Goal: Browse casually: Explore the website without a specific task or goal

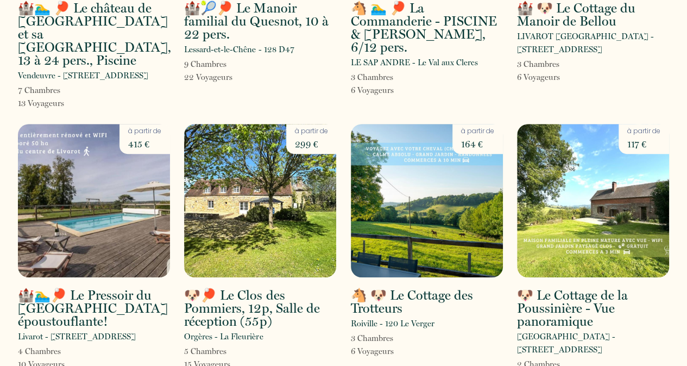
scroll to position [231, 0]
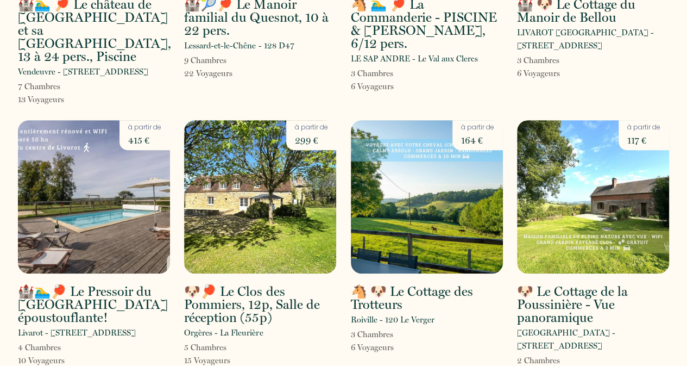
click at [56, 349] on div "🏰🏊‍♂️🏓 Le Pressoir du [GEOGRAPHIC_DATA] époustouflante! Livarot - [STREET_ADDRE…" at bounding box center [94, 250] width 166 height 260
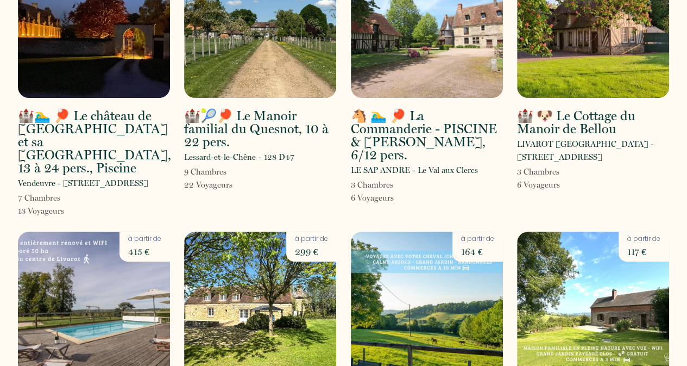
scroll to position [0, 0]
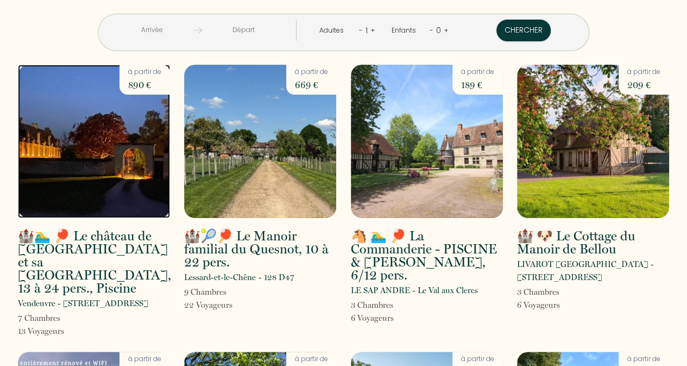
click at [102, 152] on img at bounding box center [94, 141] width 152 height 153
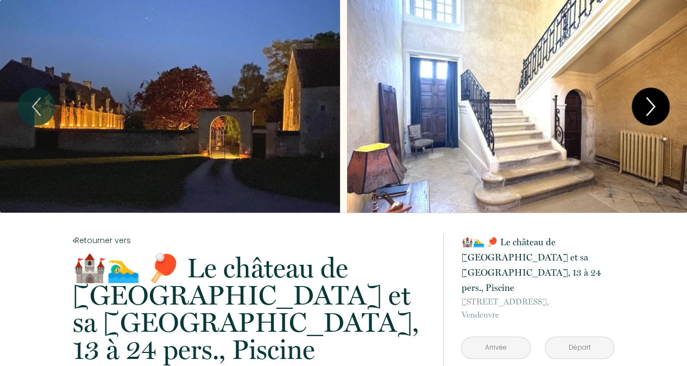
click at [656, 103] on icon "Next" at bounding box center [650, 106] width 23 height 33
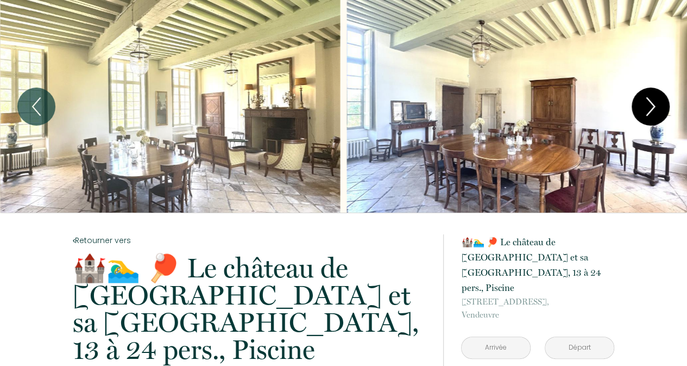
click at [656, 103] on icon "Next" at bounding box center [650, 106] width 23 height 33
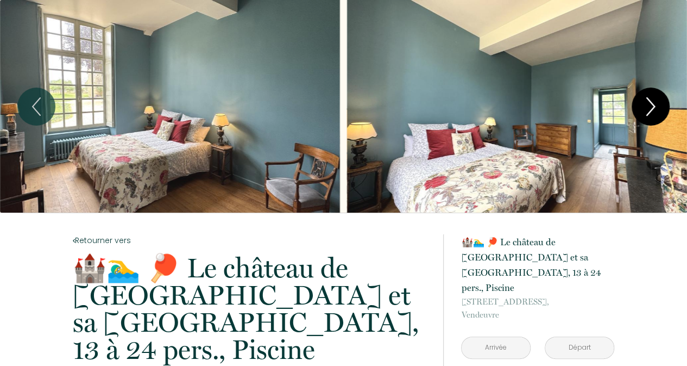
click at [656, 103] on icon "Next" at bounding box center [650, 106] width 23 height 33
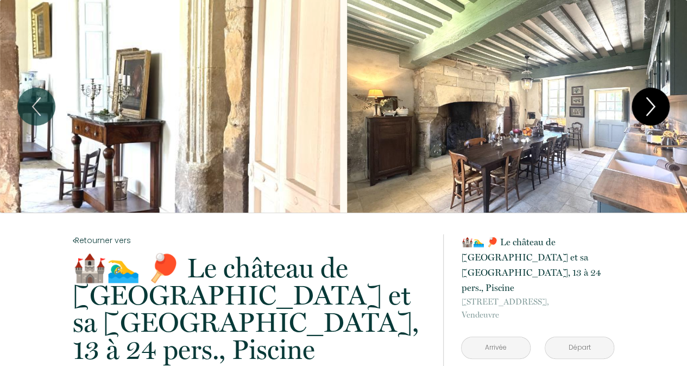
click at [656, 103] on icon "Next" at bounding box center [650, 106] width 23 height 33
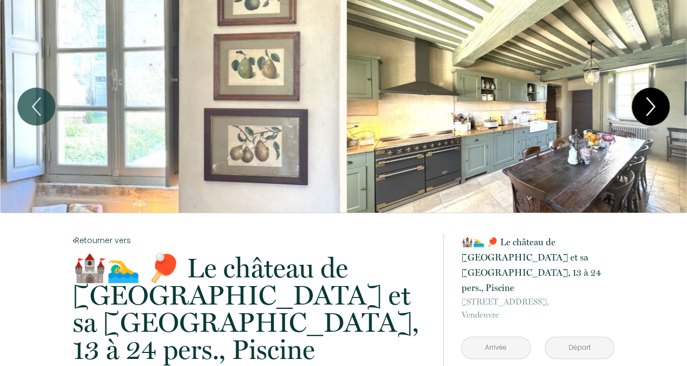
click at [656, 103] on icon "Next" at bounding box center [650, 106] width 23 height 33
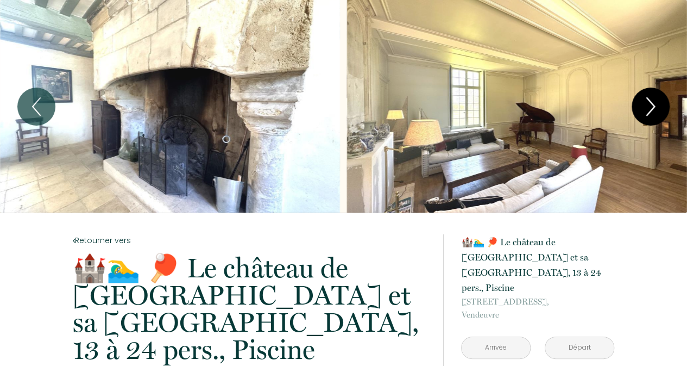
click at [652, 106] on icon "Next" at bounding box center [650, 106] width 23 height 33
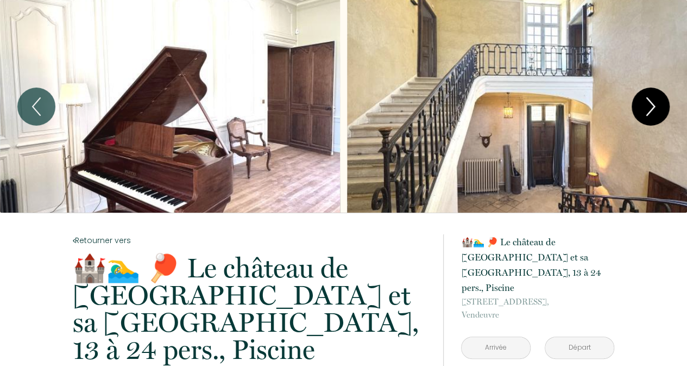
click at [652, 106] on icon "Next" at bounding box center [650, 106] width 23 height 33
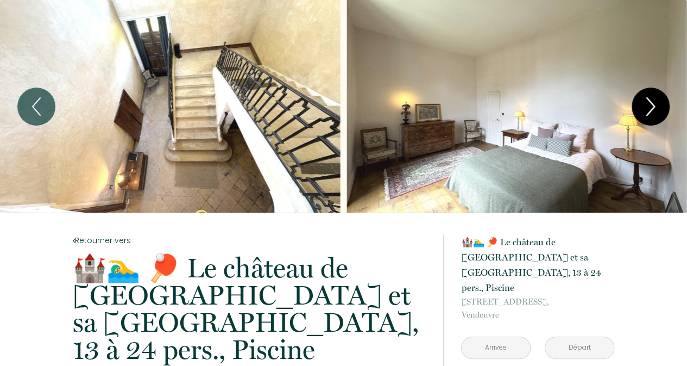
click at [652, 106] on icon "Next" at bounding box center [650, 106] width 23 height 33
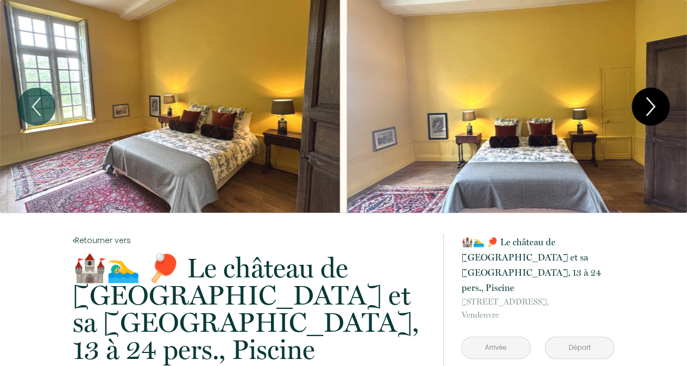
click at [652, 106] on icon "Next" at bounding box center [650, 106] width 23 height 33
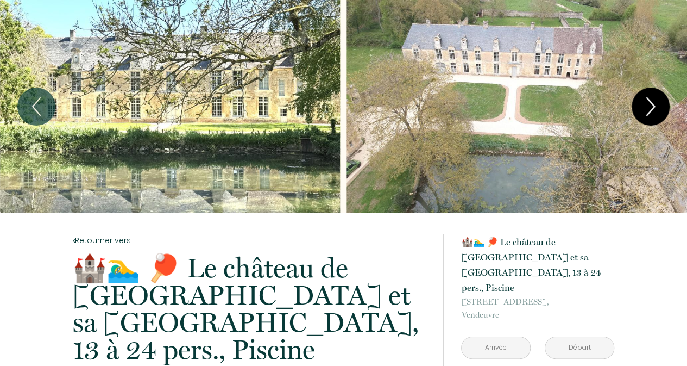
click at [652, 106] on icon "Next" at bounding box center [650, 106] width 23 height 33
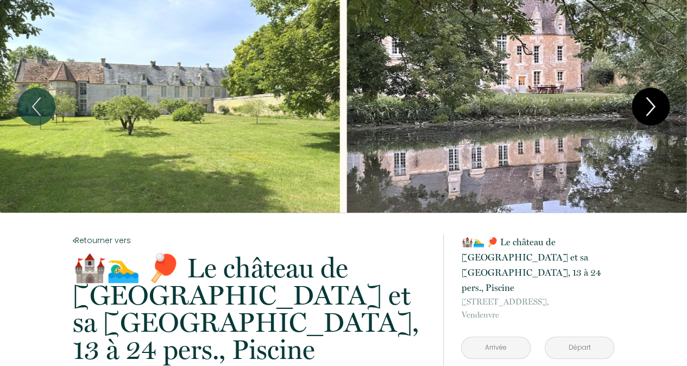
click at [652, 106] on icon "Next" at bounding box center [650, 106] width 23 height 33
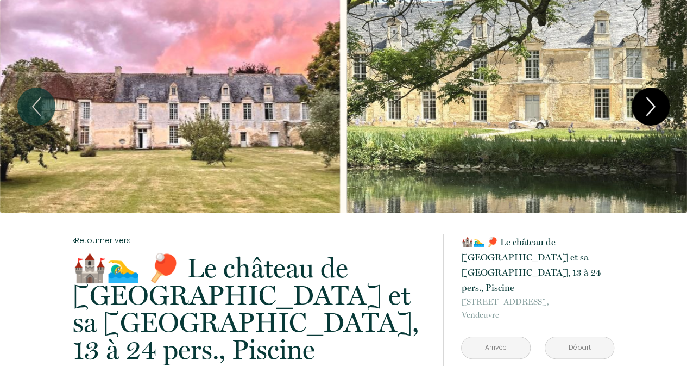
click at [652, 106] on icon "Next" at bounding box center [650, 106] width 23 height 33
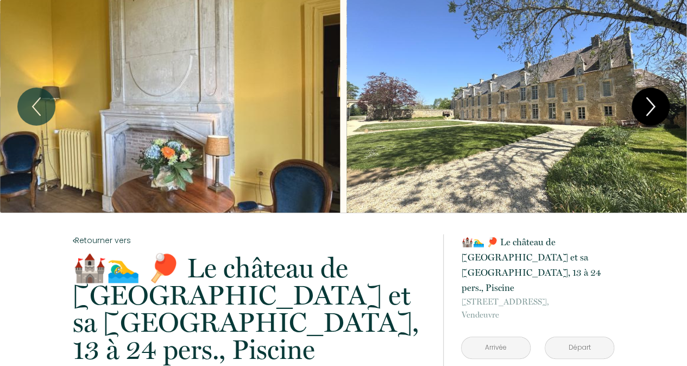
click at [652, 106] on icon "Next" at bounding box center [650, 106] width 23 height 33
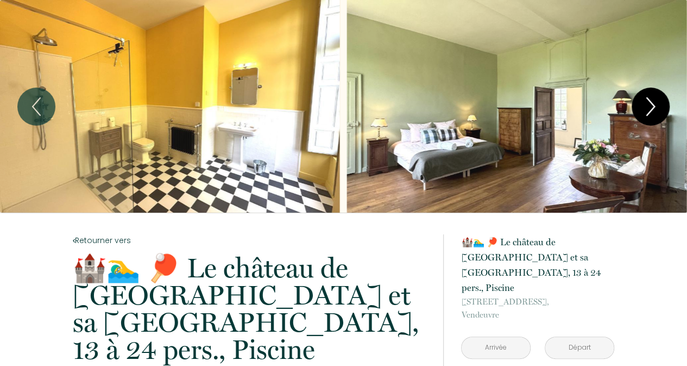
click at [652, 106] on icon "Next" at bounding box center [650, 106] width 23 height 33
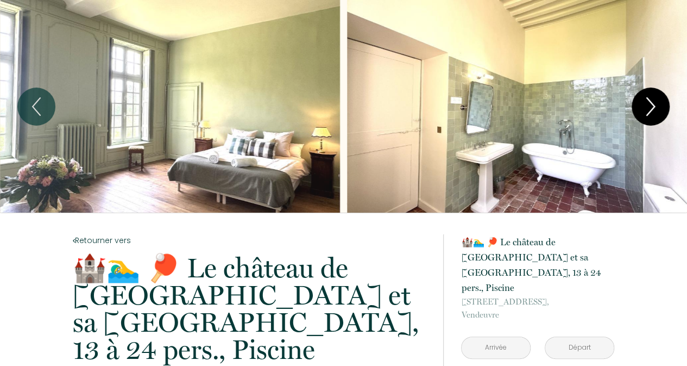
click at [652, 106] on icon "Next" at bounding box center [650, 106] width 23 height 33
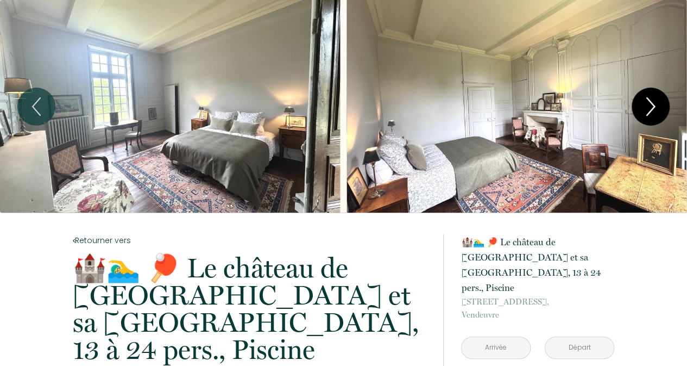
click at [652, 106] on icon "Next" at bounding box center [650, 106] width 23 height 33
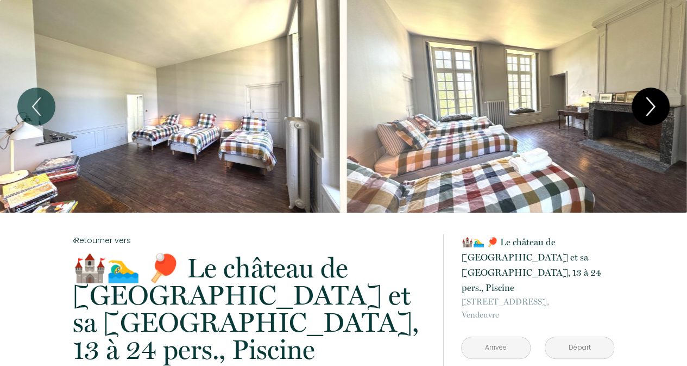
click at [652, 106] on icon "Next" at bounding box center [650, 106] width 23 height 33
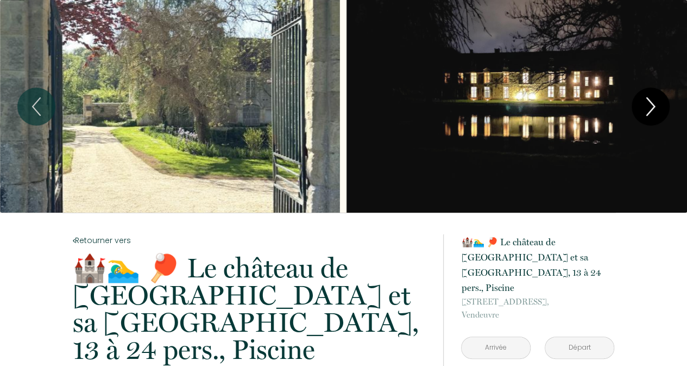
click at [652, 106] on icon "Next" at bounding box center [650, 106] width 23 height 33
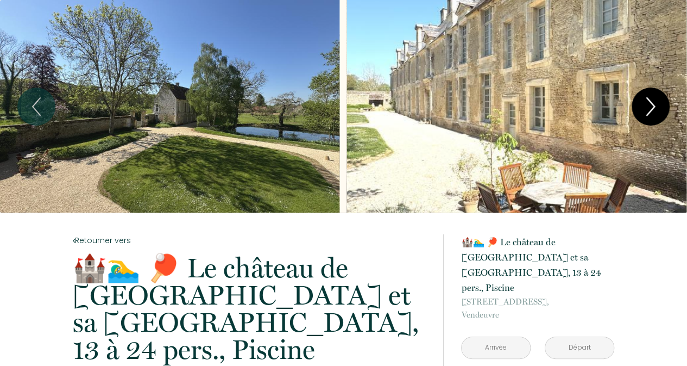
click at [652, 106] on icon "Next" at bounding box center [650, 106] width 23 height 33
